Goal: Task Accomplishment & Management: Use online tool/utility

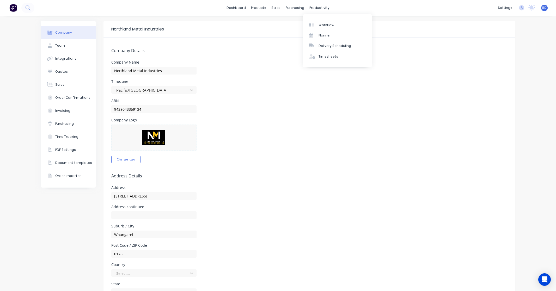
select select "NZ"
click at [284, 24] on div "Sales Orders" at bounding box center [293, 25] width 21 height 5
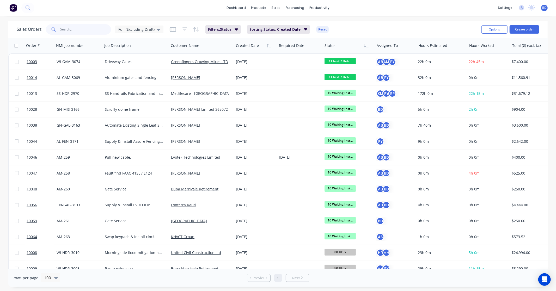
click at [70, 31] on input "text" at bounding box center [86, 29] width 51 height 10
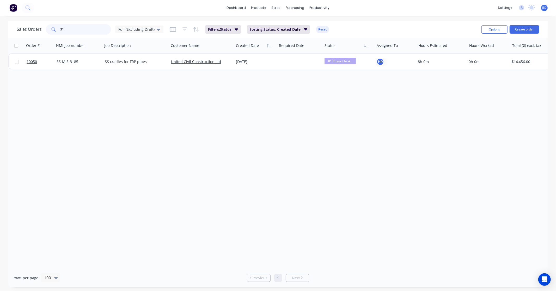
type input "3"
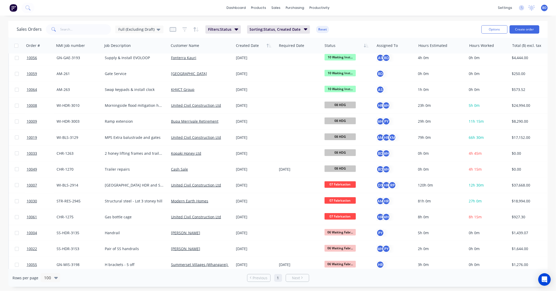
scroll to position [205, 0]
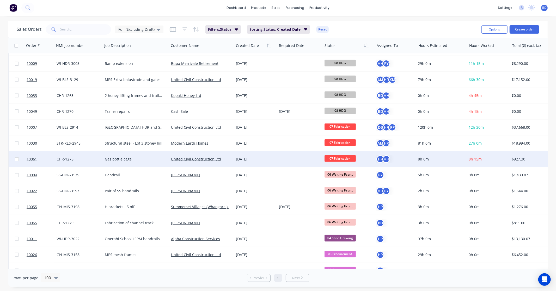
click at [339, 158] on span "07 Fabrication" at bounding box center [340, 158] width 31 height 7
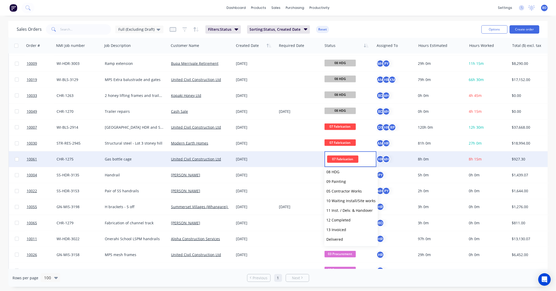
scroll to position [80, 0]
click at [342, 208] on span "12 Completed" at bounding box center [339, 210] width 24 height 5
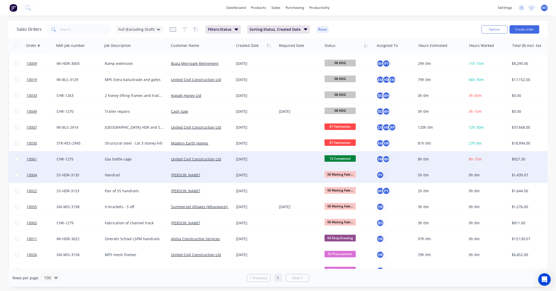
click at [343, 175] on span "06 Waiting Fabr..." at bounding box center [340, 174] width 31 height 7
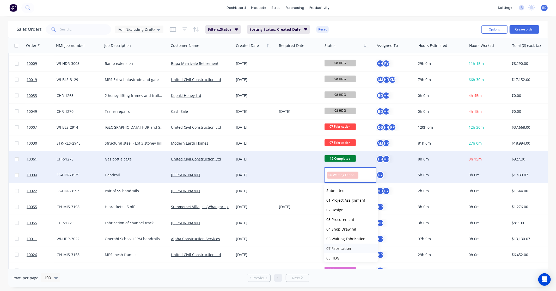
click at [340, 247] on span "07 Fabrication" at bounding box center [339, 248] width 25 height 5
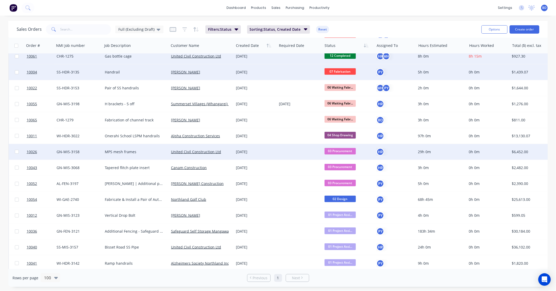
scroll to position [292, 0]
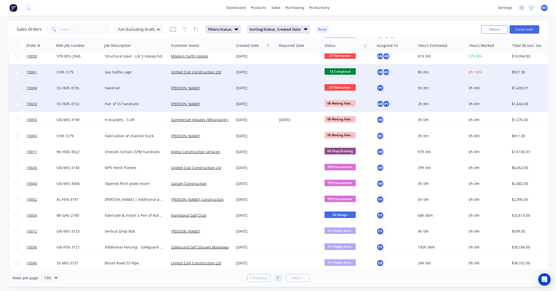
click at [341, 104] on span "06 Waiting Fabr..." at bounding box center [340, 103] width 31 height 7
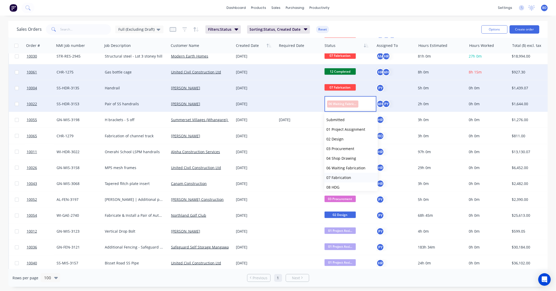
click at [349, 175] on span "07 Fabrication" at bounding box center [339, 177] width 25 height 5
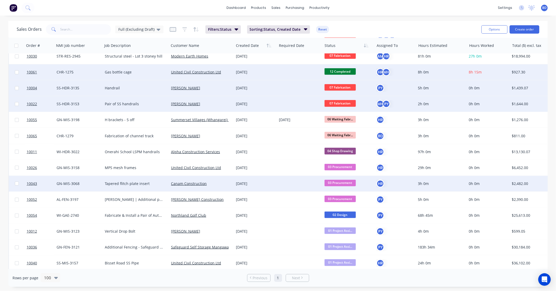
click at [342, 183] on span "03 Procurement" at bounding box center [340, 183] width 31 height 7
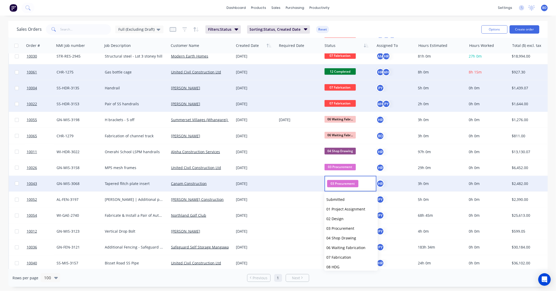
click at [342, 183] on span "03 Procurement" at bounding box center [342, 183] width 31 height 7
click at [347, 3] on div "dashboard products sales purchasing productivity dashboard products Product Cat…" at bounding box center [278, 8] width 556 height 16
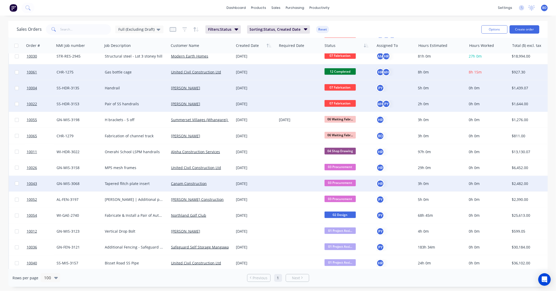
click at [335, 184] on span "03 Procurement" at bounding box center [340, 183] width 31 height 7
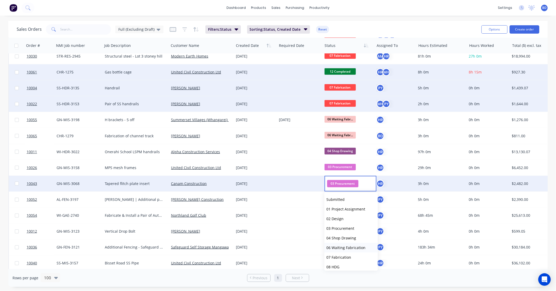
click at [353, 244] on button "06 Waiting Fabrication" at bounding box center [350, 248] width 53 height 10
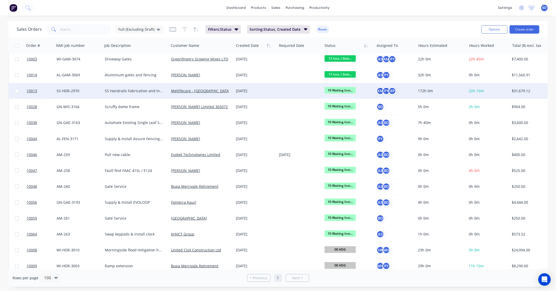
scroll to position [0, 0]
